Goal: Check status: Check status

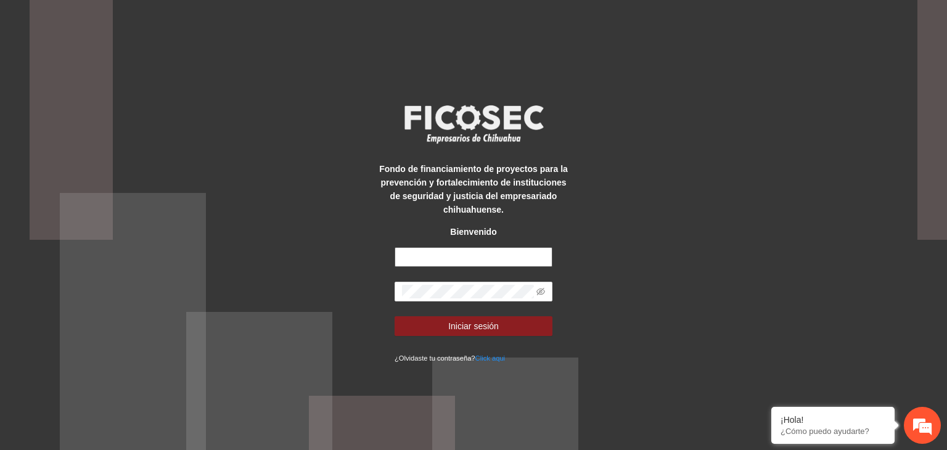
click at [422, 252] on input "text" at bounding box center [473, 257] width 158 height 20
type input "**********"
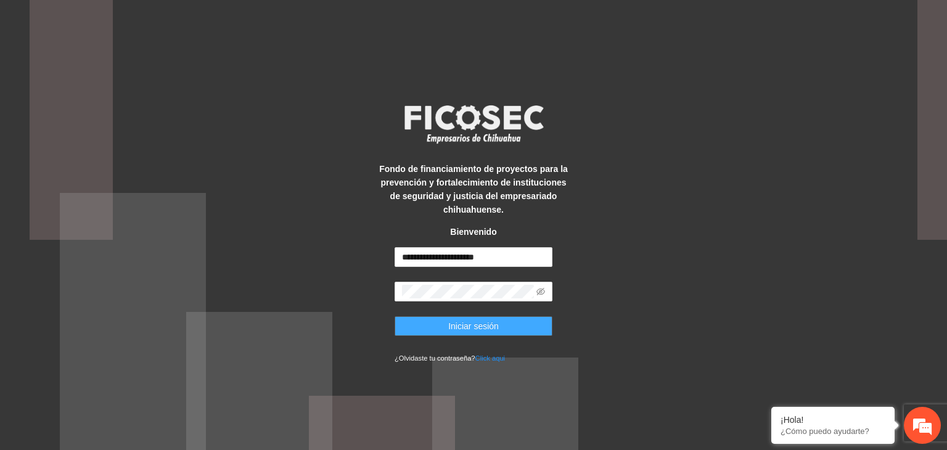
click at [463, 323] on span "Iniciar sesión" at bounding box center [473, 326] width 51 height 14
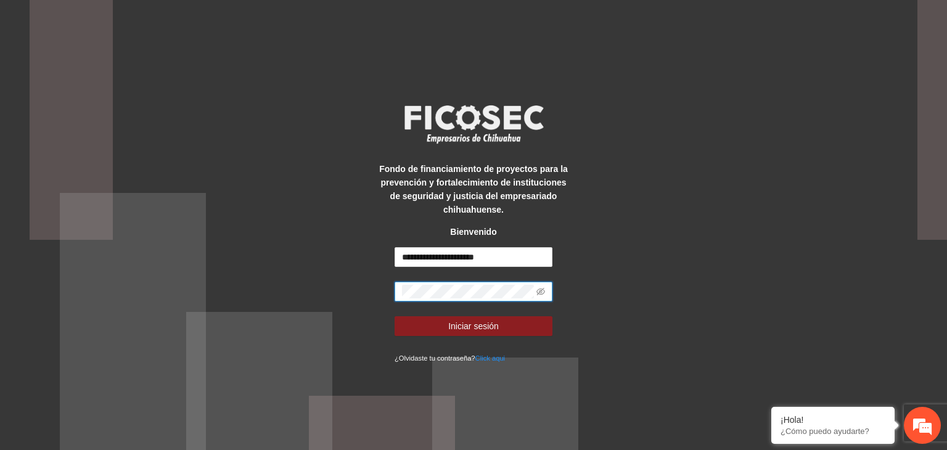
click at [389, 298] on div "**********" at bounding box center [473, 225] width 197 height 279
click at [410, 322] on button "Iniciar sesión" at bounding box center [473, 326] width 158 height 20
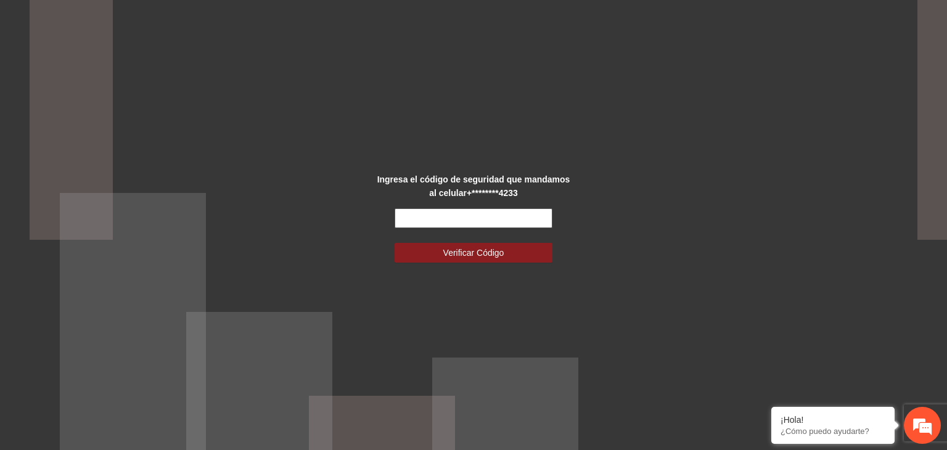
click at [428, 222] on input "text" at bounding box center [473, 218] width 158 height 20
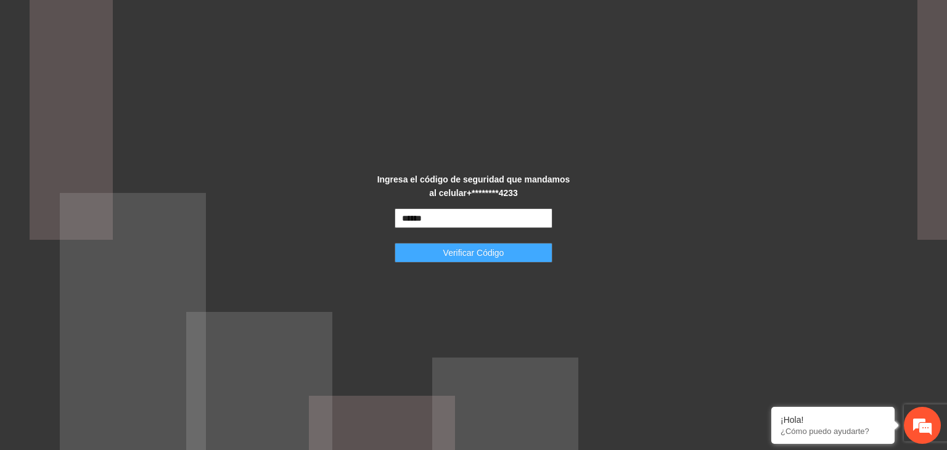
type input "******"
click at [439, 243] on button "Verificar Código" at bounding box center [473, 253] width 158 height 20
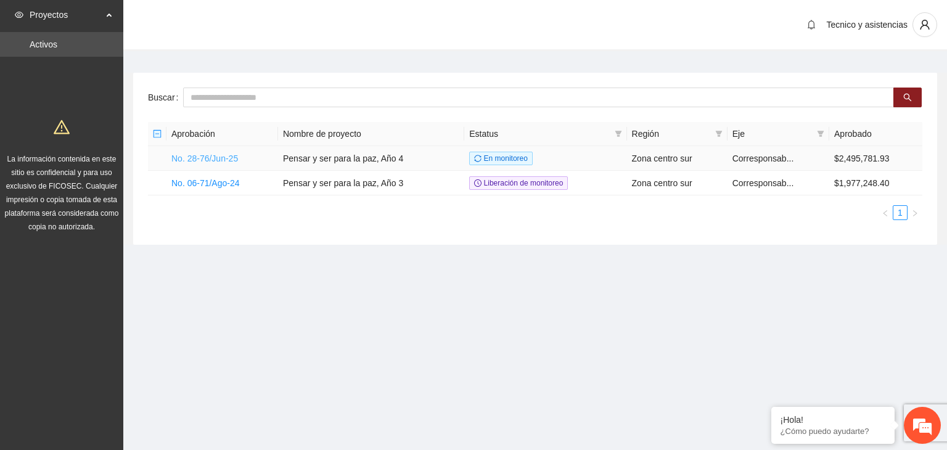
click at [205, 158] on link "No. 28-76/Jun-25" at bounding box center [204, 158] width 67 height 10
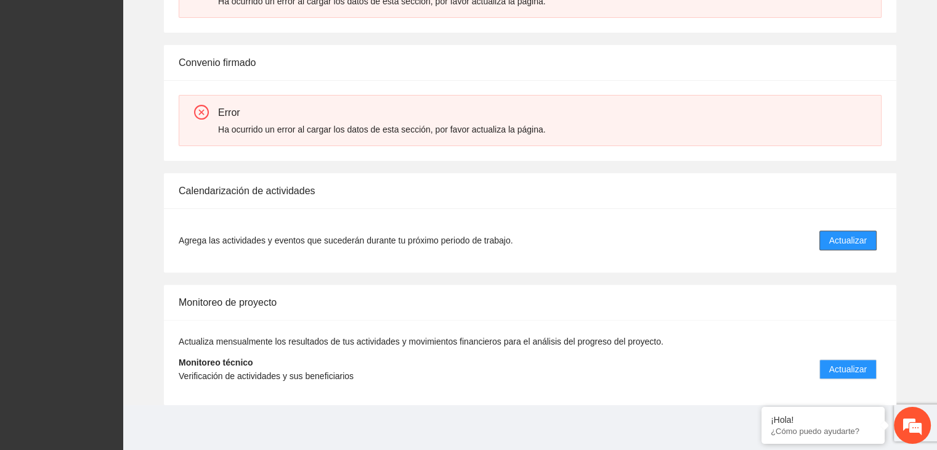
click at [863, 240] on span "Actualizar" at bounding box center [848, 241] width 38 height 14
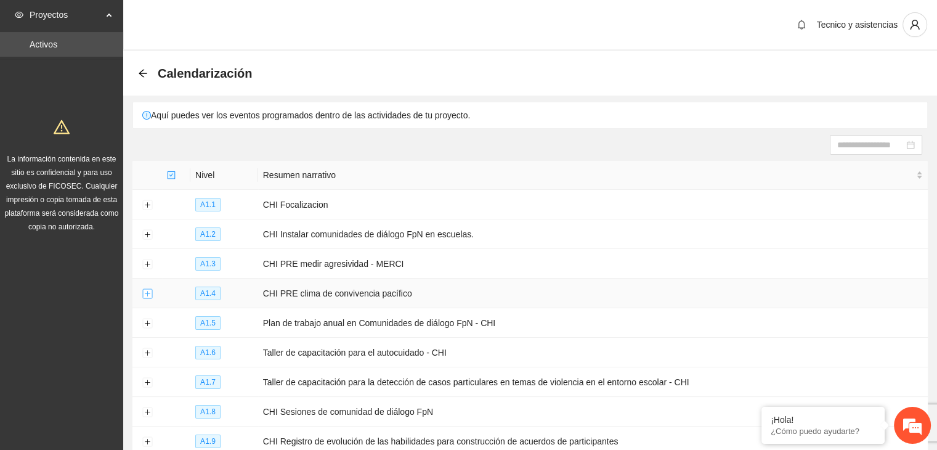
click at [148, 295] on button "Expand row" at bounding box center [147, 294] width 10 height 10
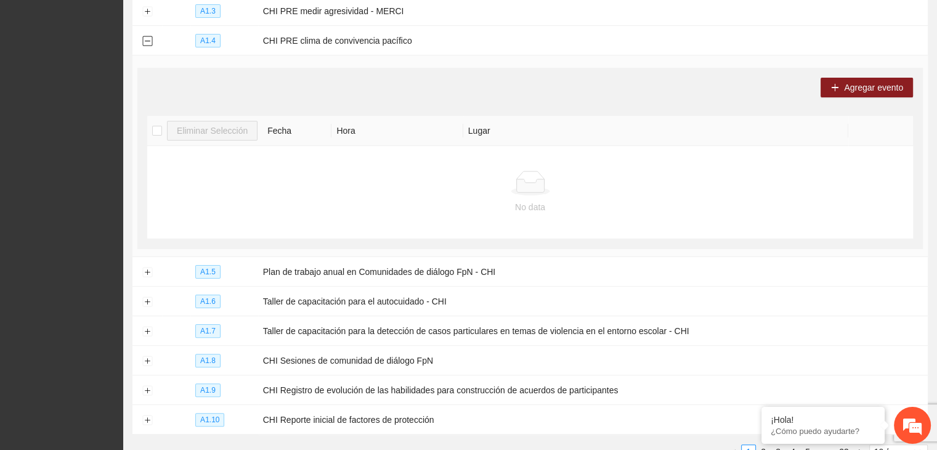
scroll to position [150, 0]
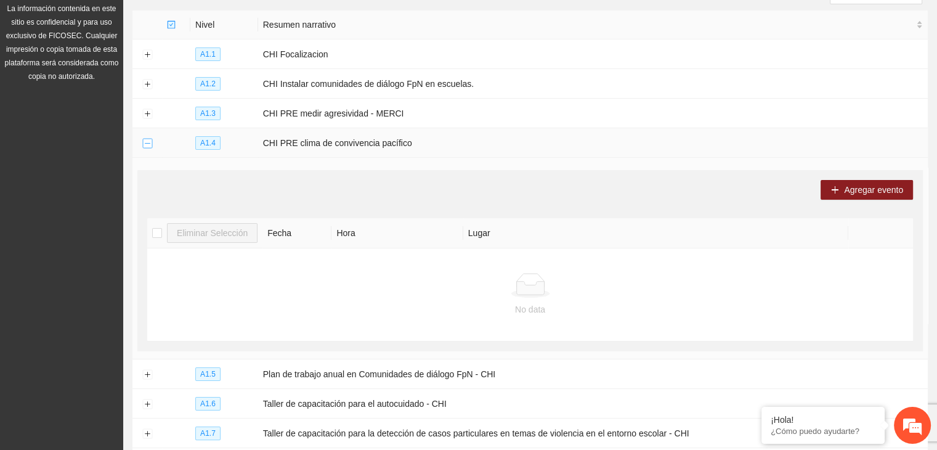
click at [147, 142] on button "Collapse row" at bounding box center [147, 144] width 10 height 10
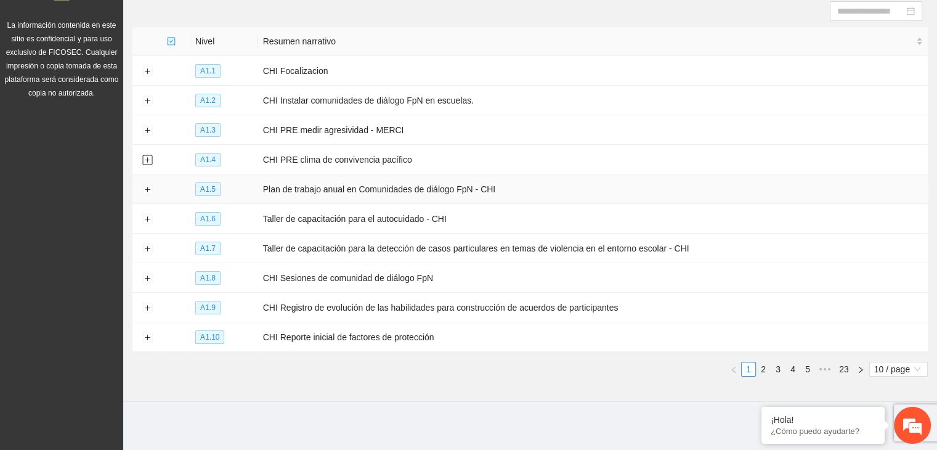
scroll to position [0, 0]
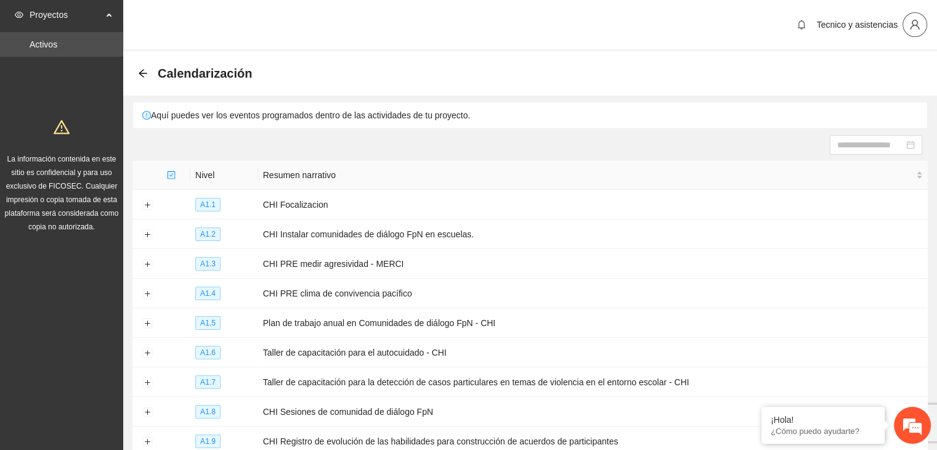
click at [911, 31] on button "button" at bounding box center [915, 24] width 25 height 25
click at [894, 70] on span "Cerrar sesión" at bounding box center [883, 72] width 78 height 14
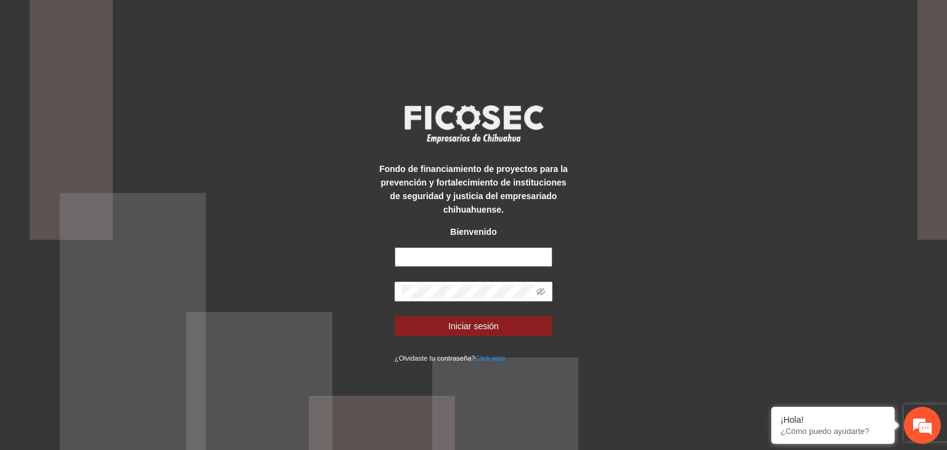
click at [481, 259] on input "text" at bounding box center [473, 257] width 158 height 20
click at [336, 254] on div "Fondo de financiamiento de proyectos para la prevención y fortalecimiento de in…" at bounding box center [473, 225] width 947 height 450
